Goal: Task Accomplishment & Management: Manage account settings

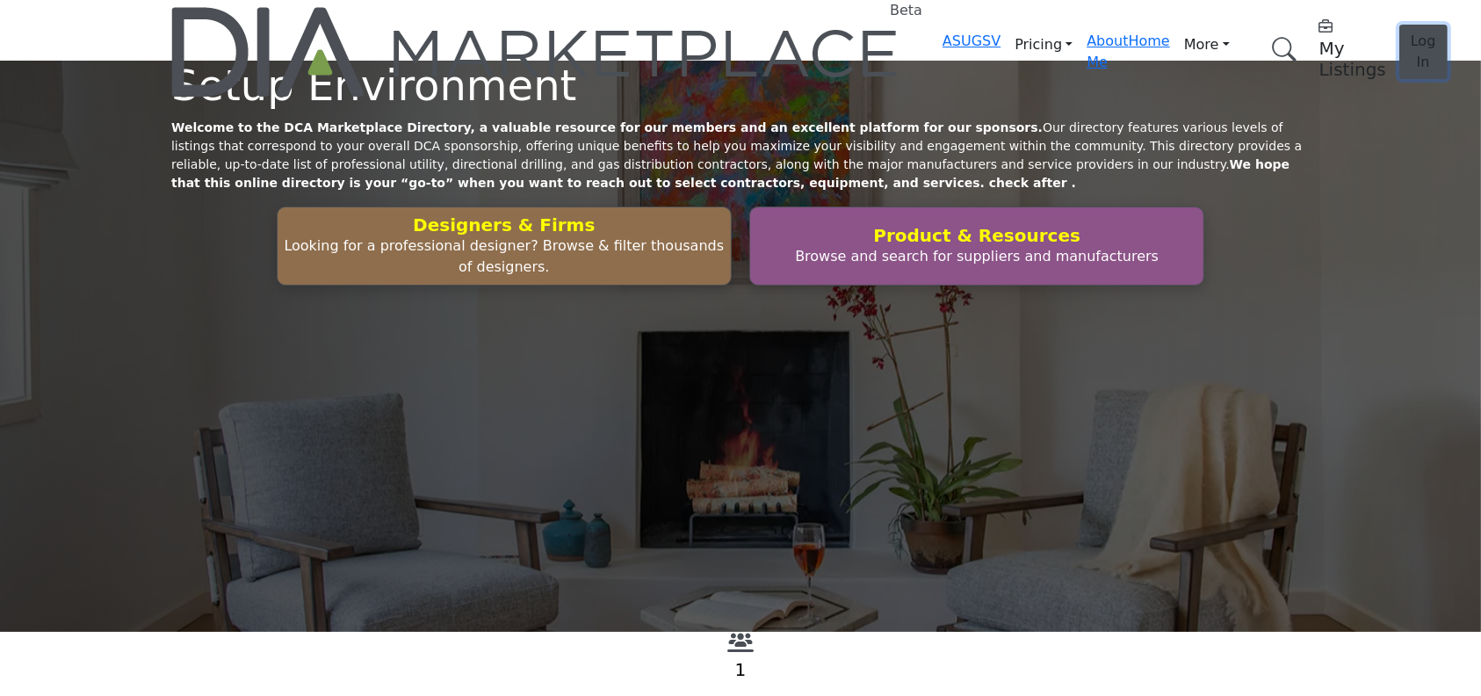
click at [1411, 33] on span "Log In" at bounding box center [1423, 52] width 25 height 38
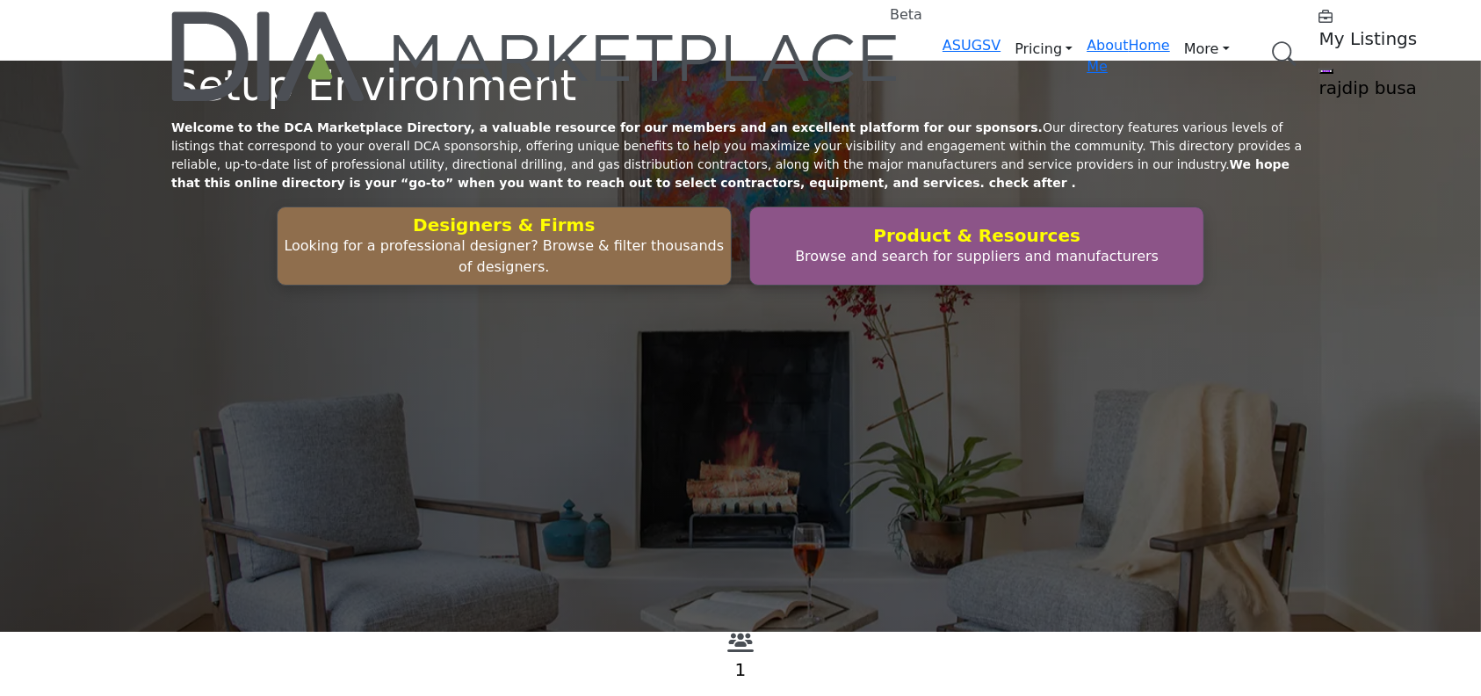
click at [1320, 30] on h5 "My Listings" at bounding box center [1430, 38] width 220 height 21
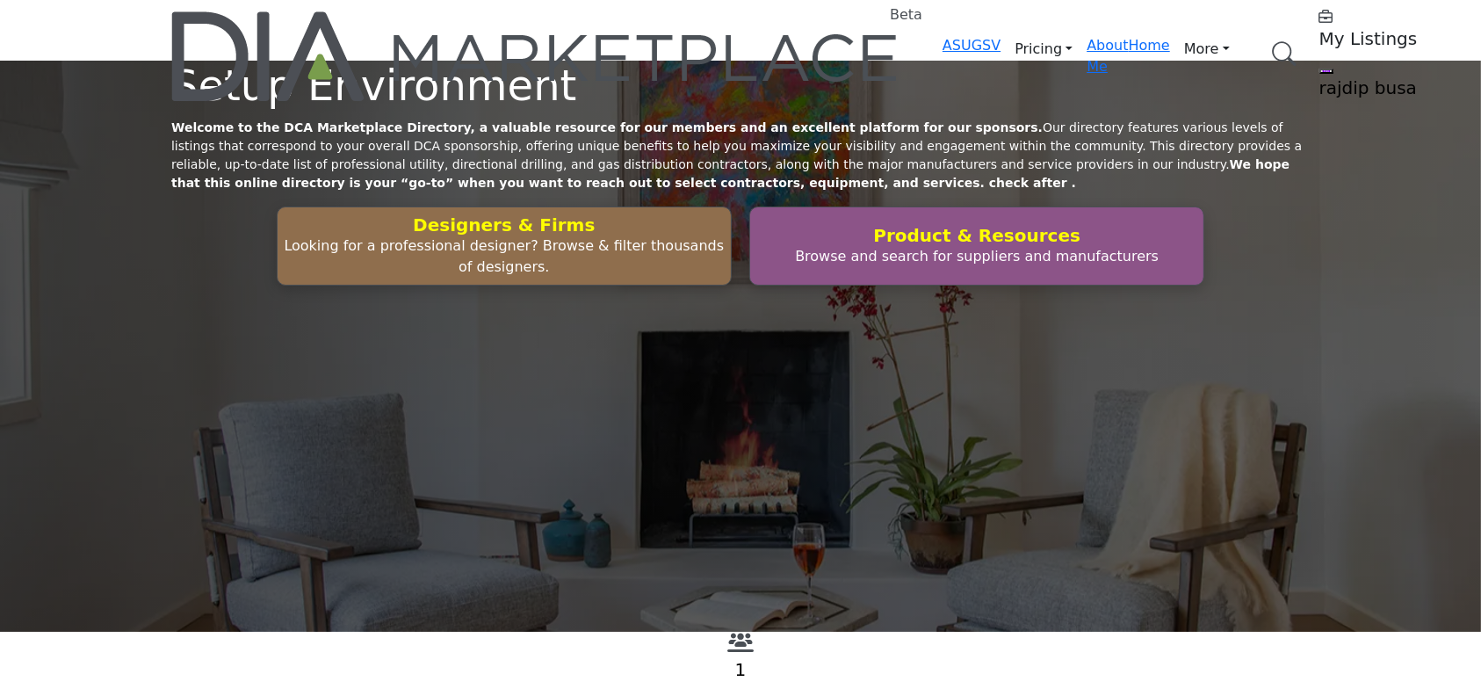
click at [1320, 39] on h5 "My Listings" at bounding box center [1430, 38] width 220 height 21
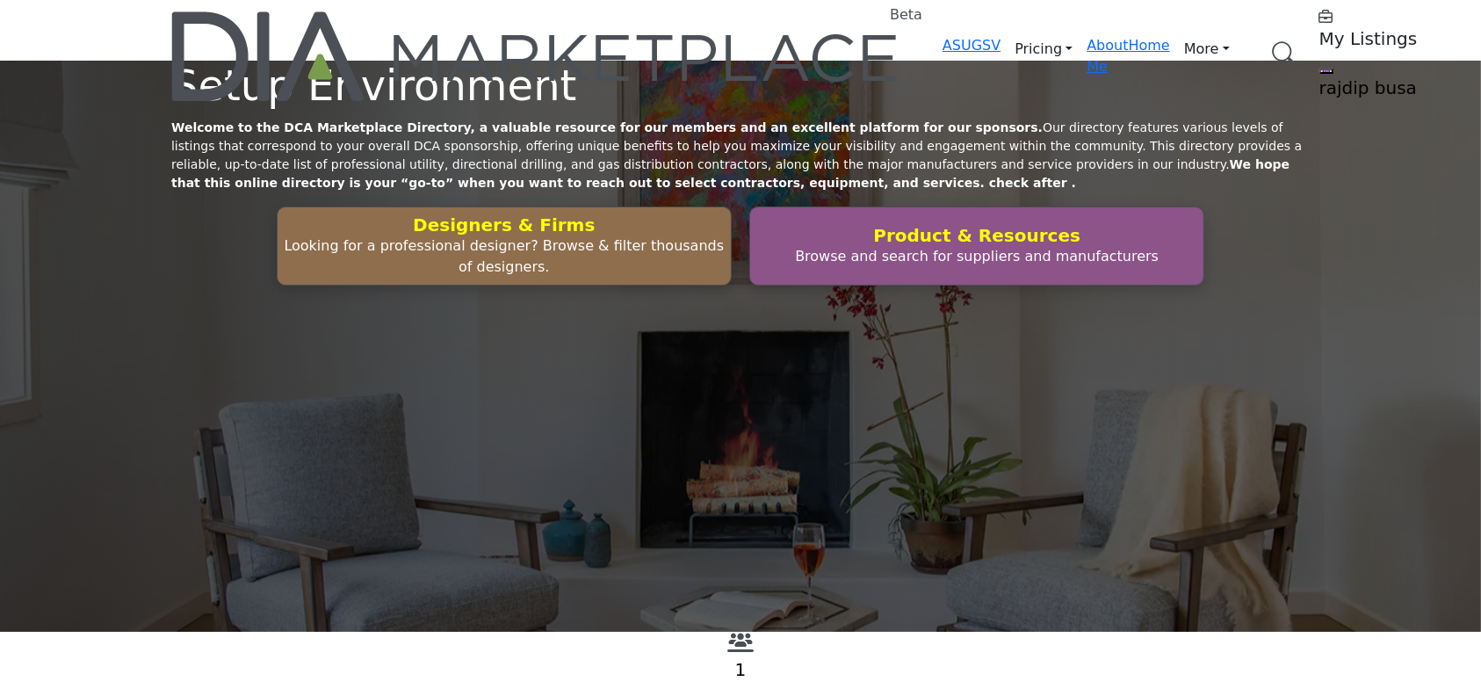
click at [1320, 34] on h5 "My Listings" at bounding box center [1430, 38] width 220 height 21
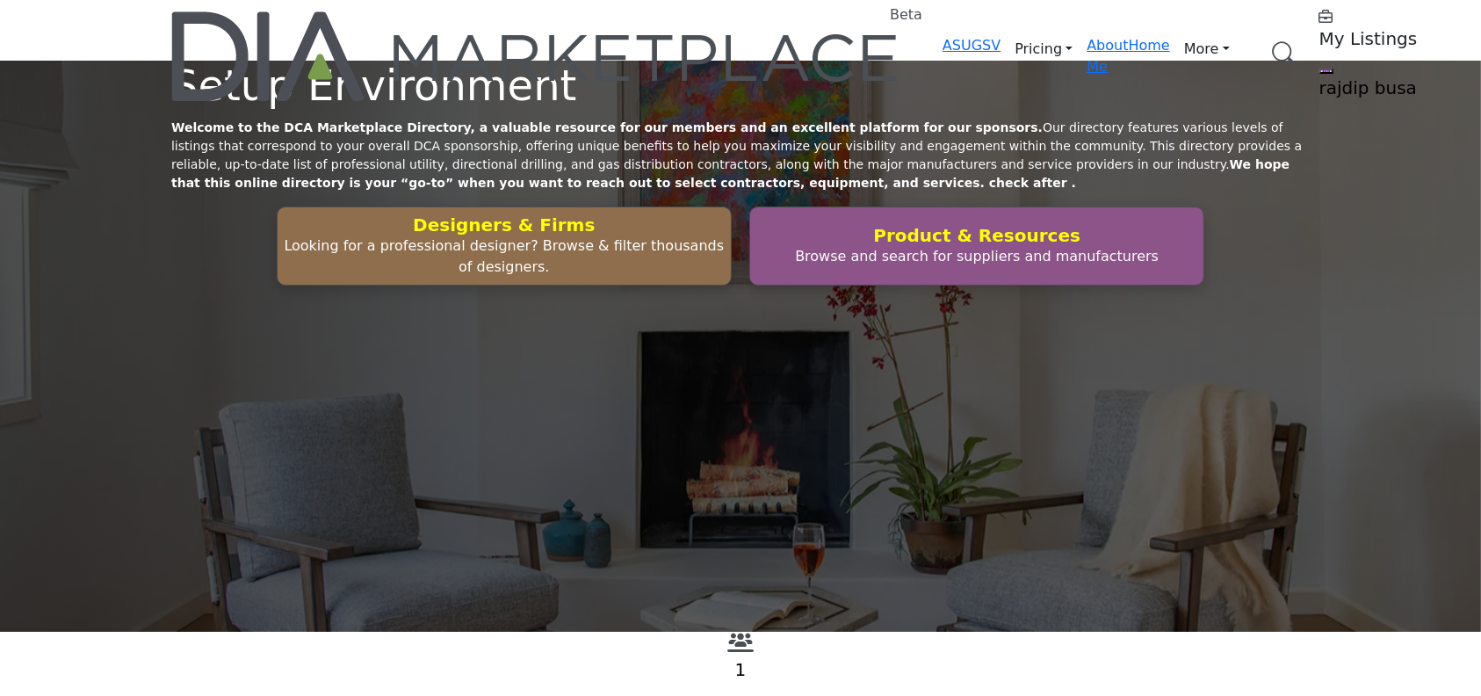
click at [1320, 38] on h5 "My Listings" at bounding box center [1430, 38] width 220 height 21
